Goal: Task Accomplishment & Management: Manage account settings

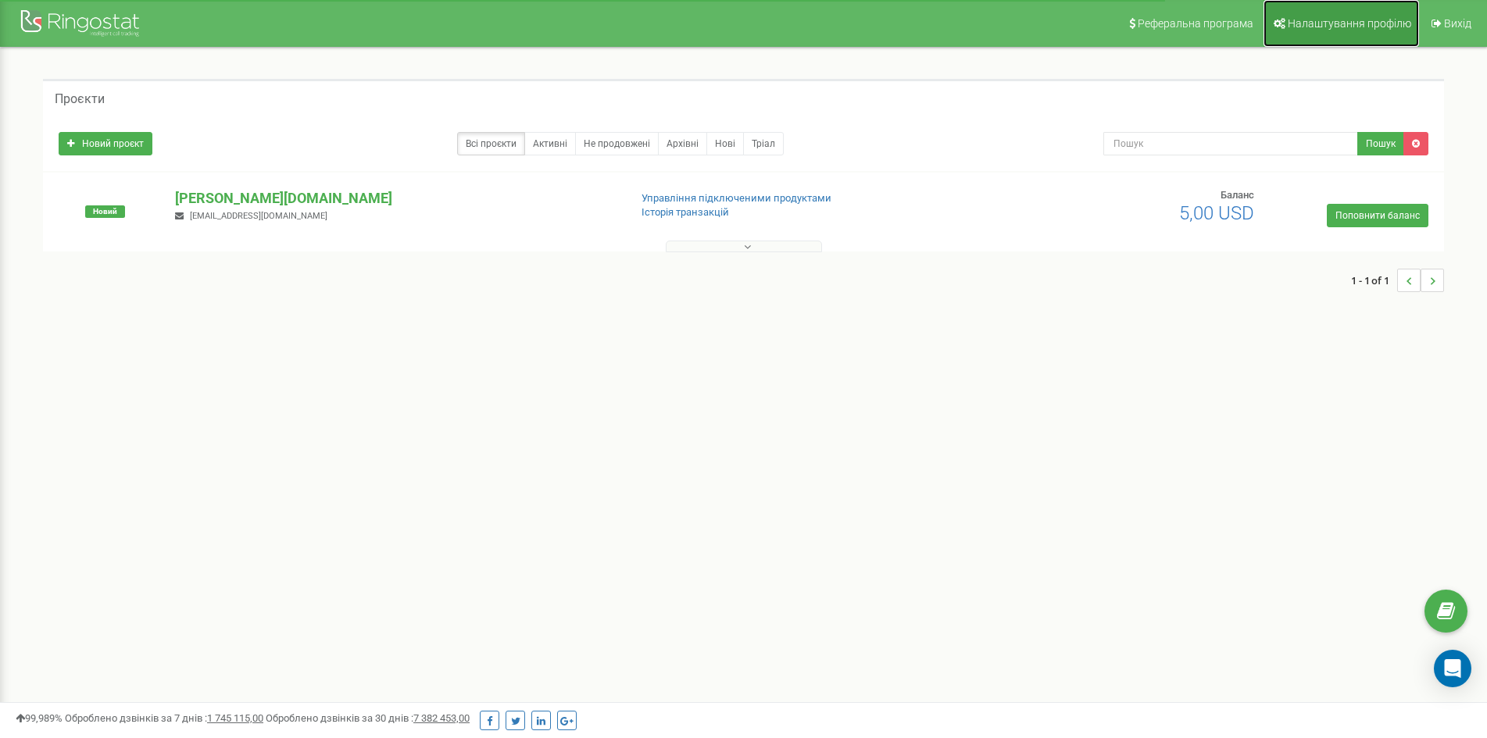
click at [1368, 22] on span "Налаштування профілю" at bounding box center [1349, 23] width 123 height 13
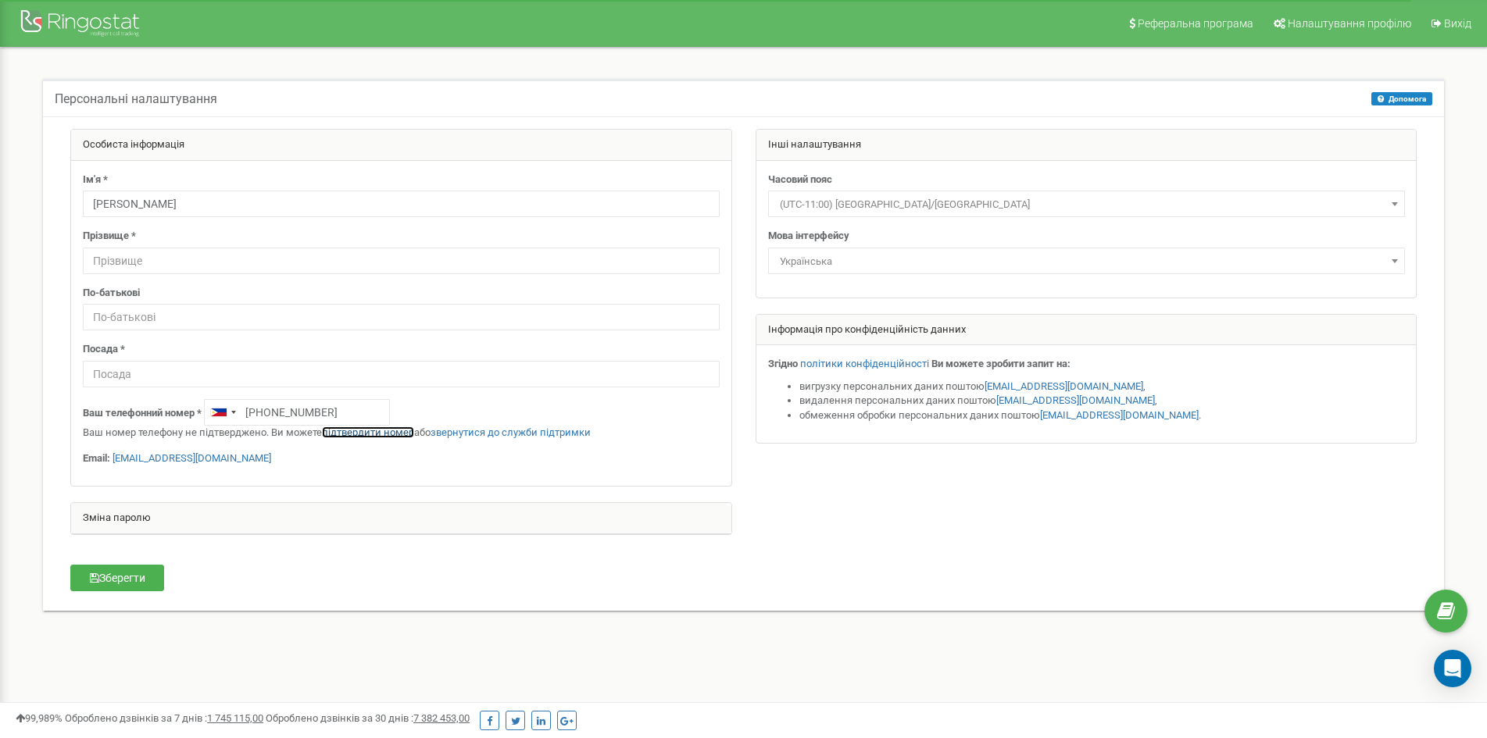
click at [356, 431] on link "підтвердити номер" at bounding box center [368, 433] width 92 height 12
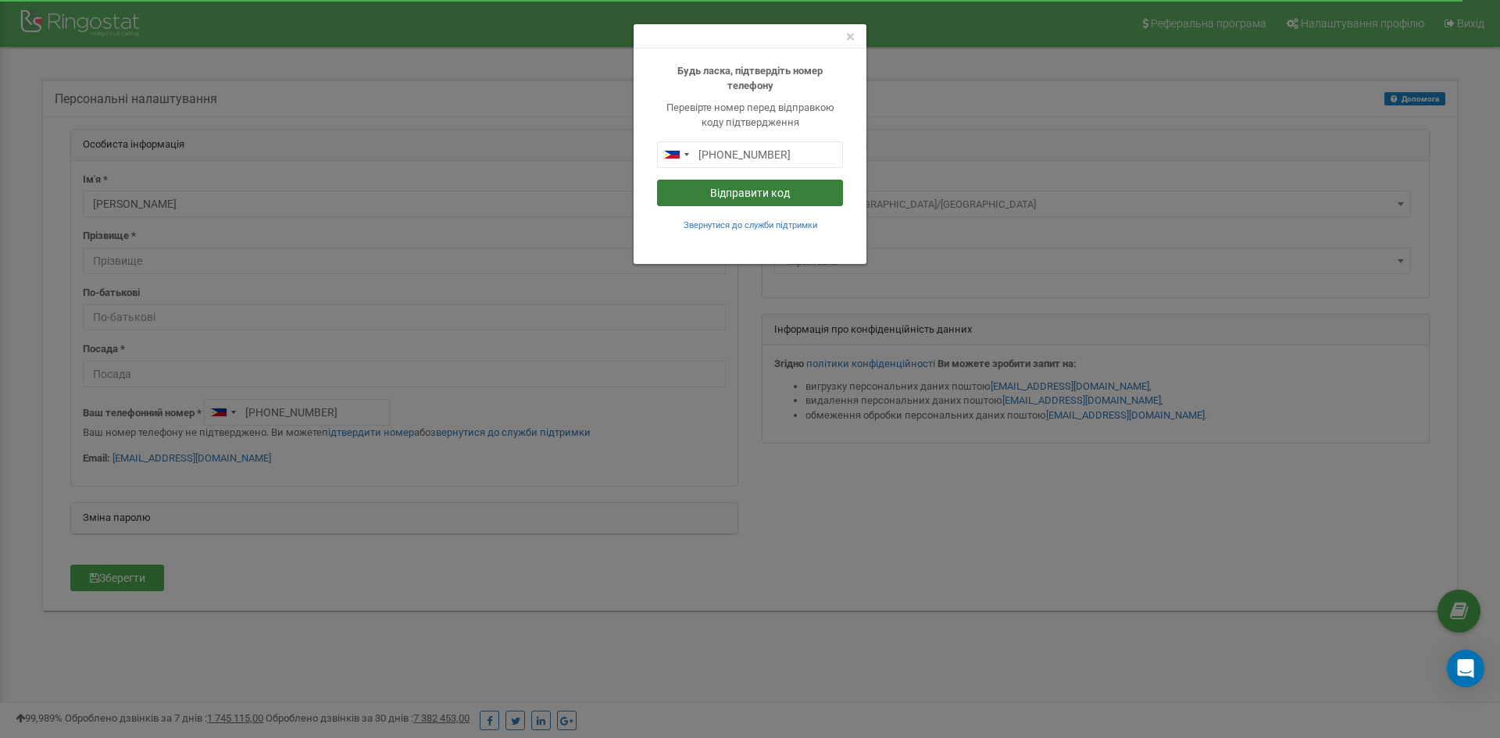
click at [748, 194] on button "Відправити код" at bounding box center [750, 193] width 186 height 27
